Goal: Task Accomplishment & Management: Manage account settings

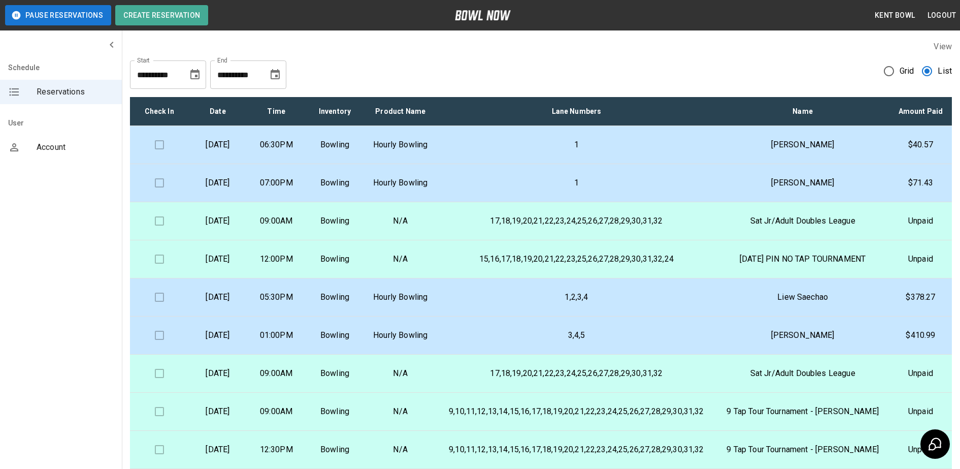
click at [221, 202] on td "[DATE]" at bounding box center [217, 183] width 58 height 38
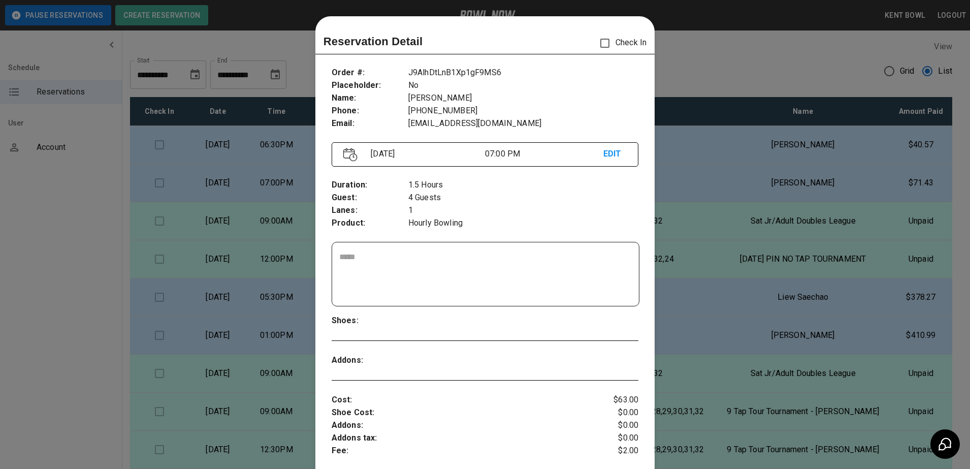
scroll to position [16, 0]
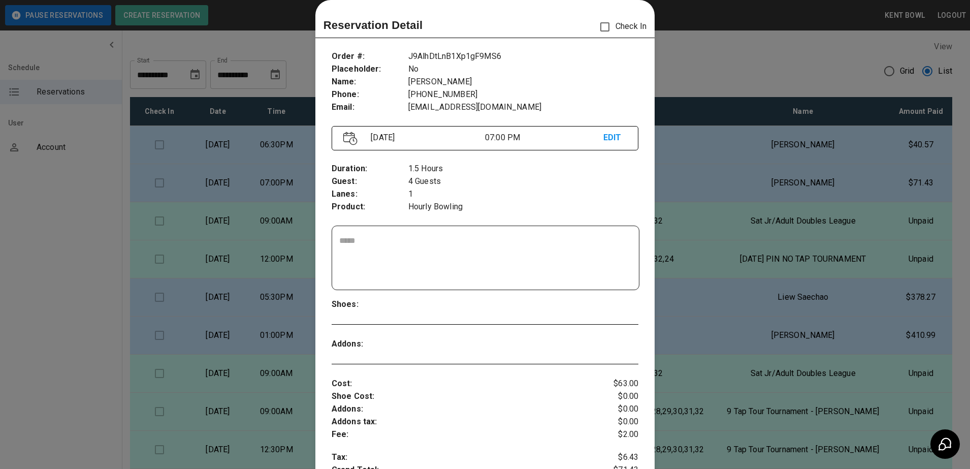
click at [52, 212] on div at bounding box center [485, 234] width 970 height 469
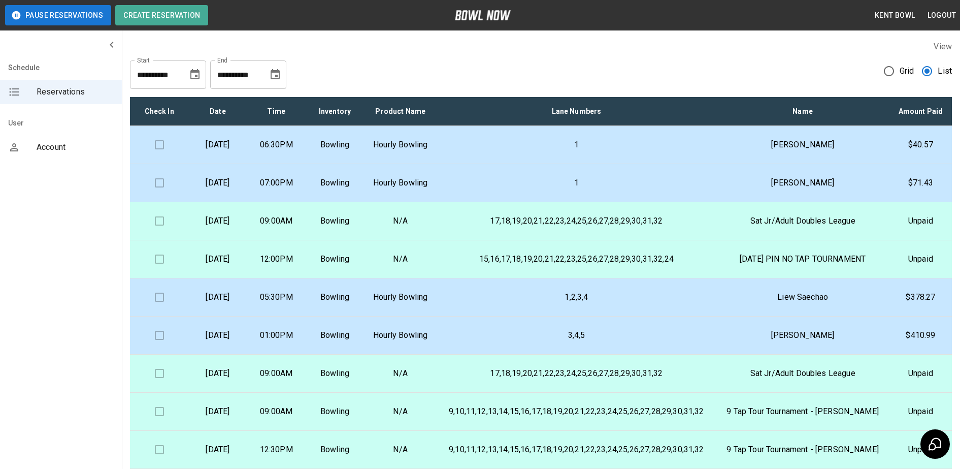
click at [232, 303] on p "[DATE]" at bounding box center [218, 297] width 42 height 12
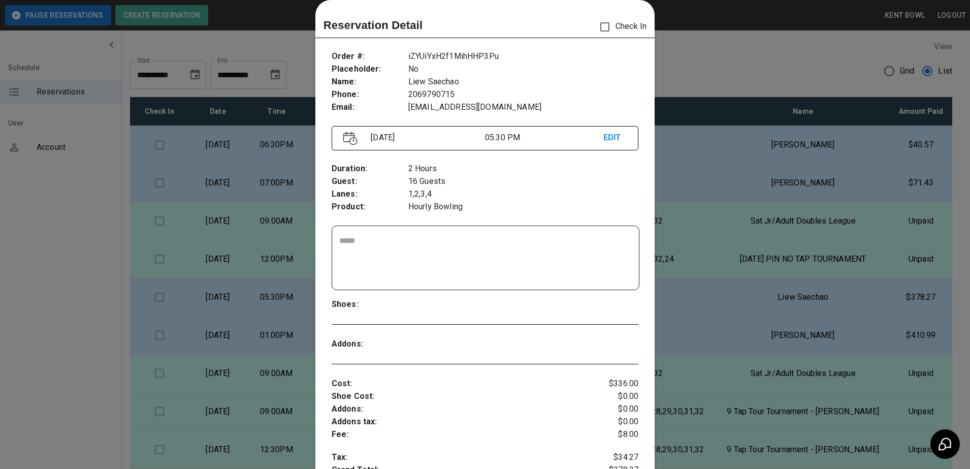
click at [33, 300] on div at bounding box center [485, 234] width 970 height 469
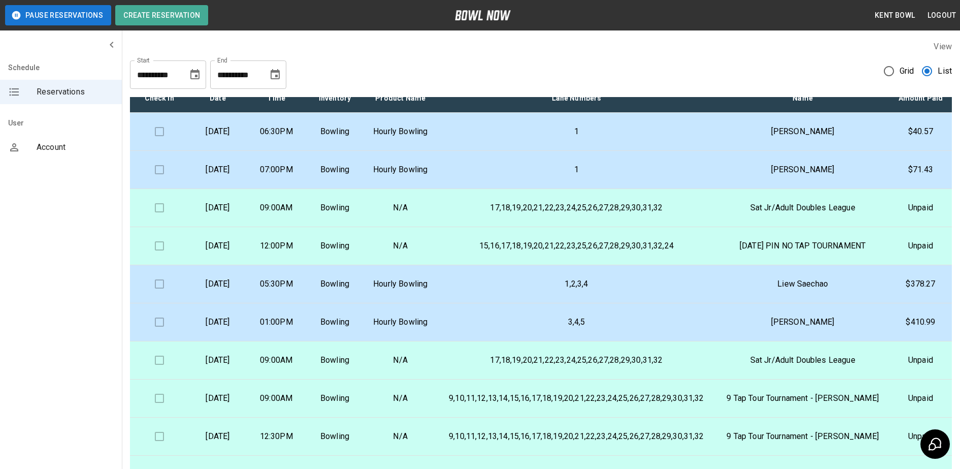
scroll to position [0, 0]
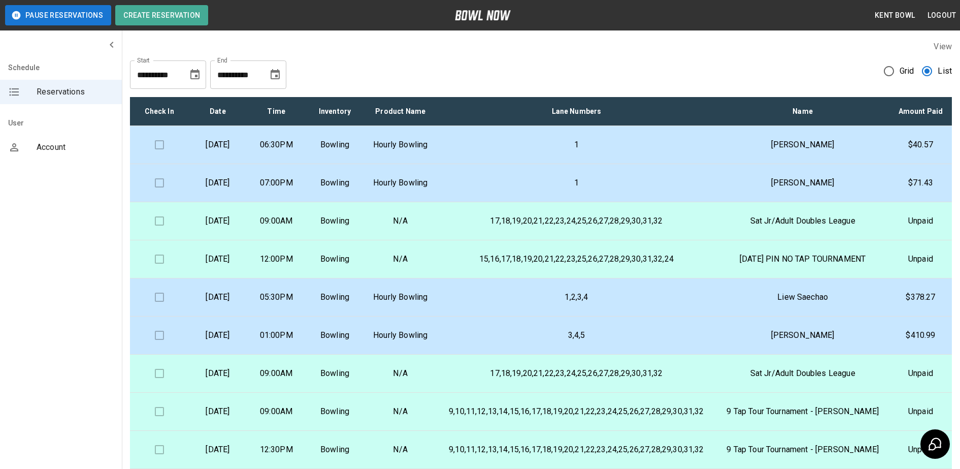
click at [37, 9] on button "Pause Reservations" at bounding box center [58, 15] width 106 height 20
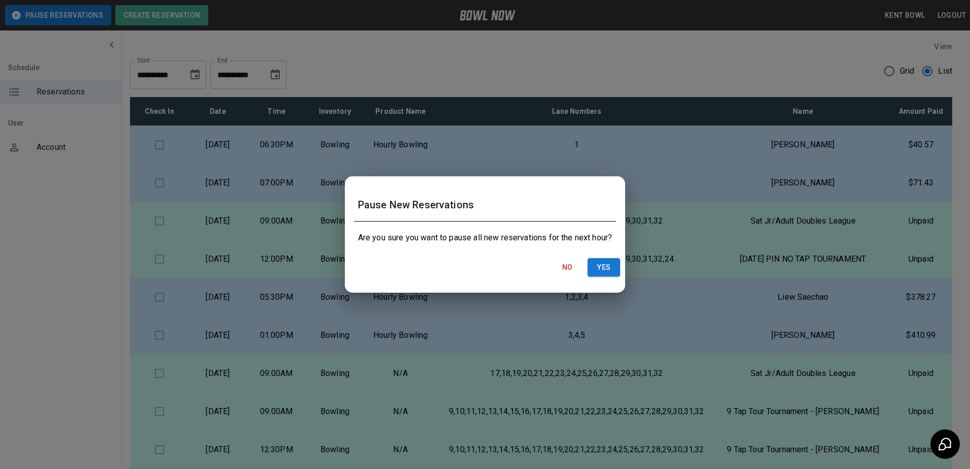
click at [52, 219] on div "Pause New Reservations Are you sure you want to pause all new reservations for …" at bounding box center [485, 234] width 970 height 469
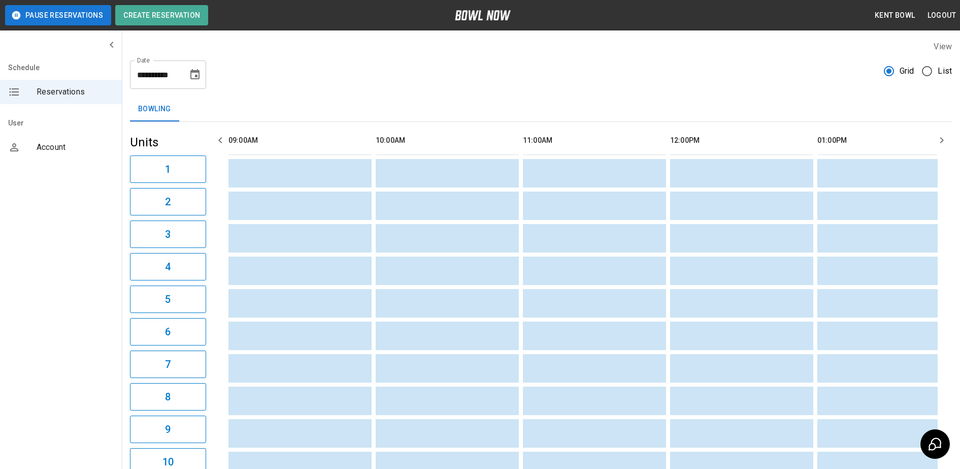
scroll to position [0, 884]
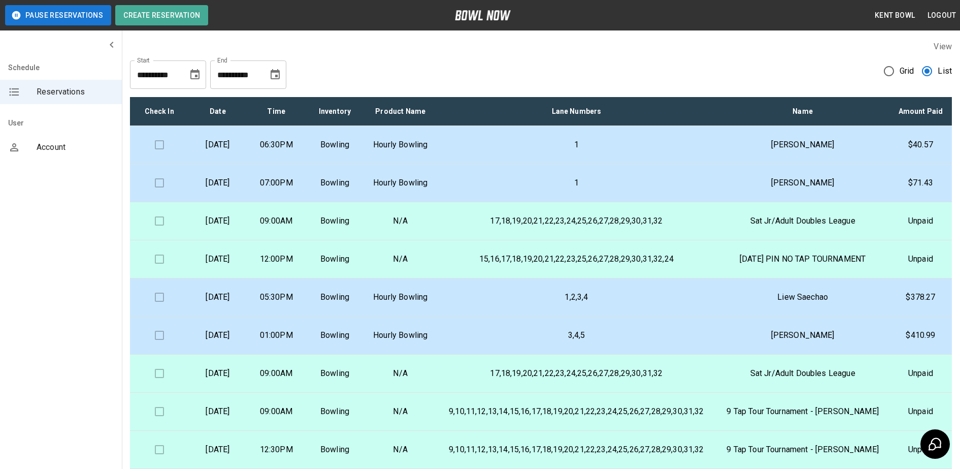
click at [563, 151] on p "1" at bounding box center [576, 145] width 263 height 12
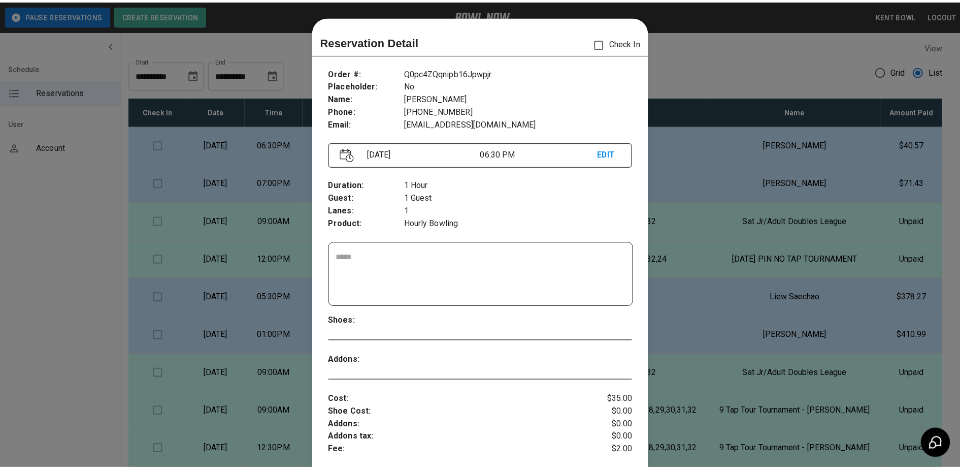
scroll to position [16, 0]
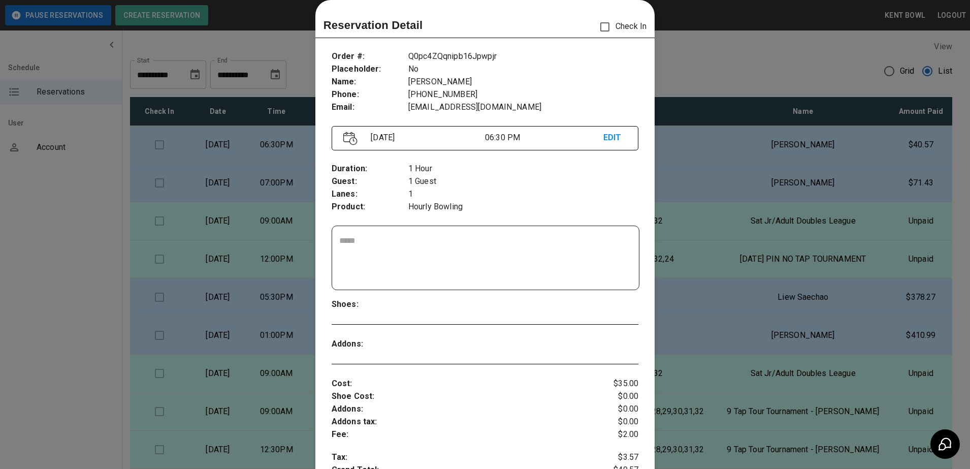
click at [54, 260] on div at bounding box center [485, 234] width 970 height 469
